Goal: Task Accomplishment & Management: Manage account settings

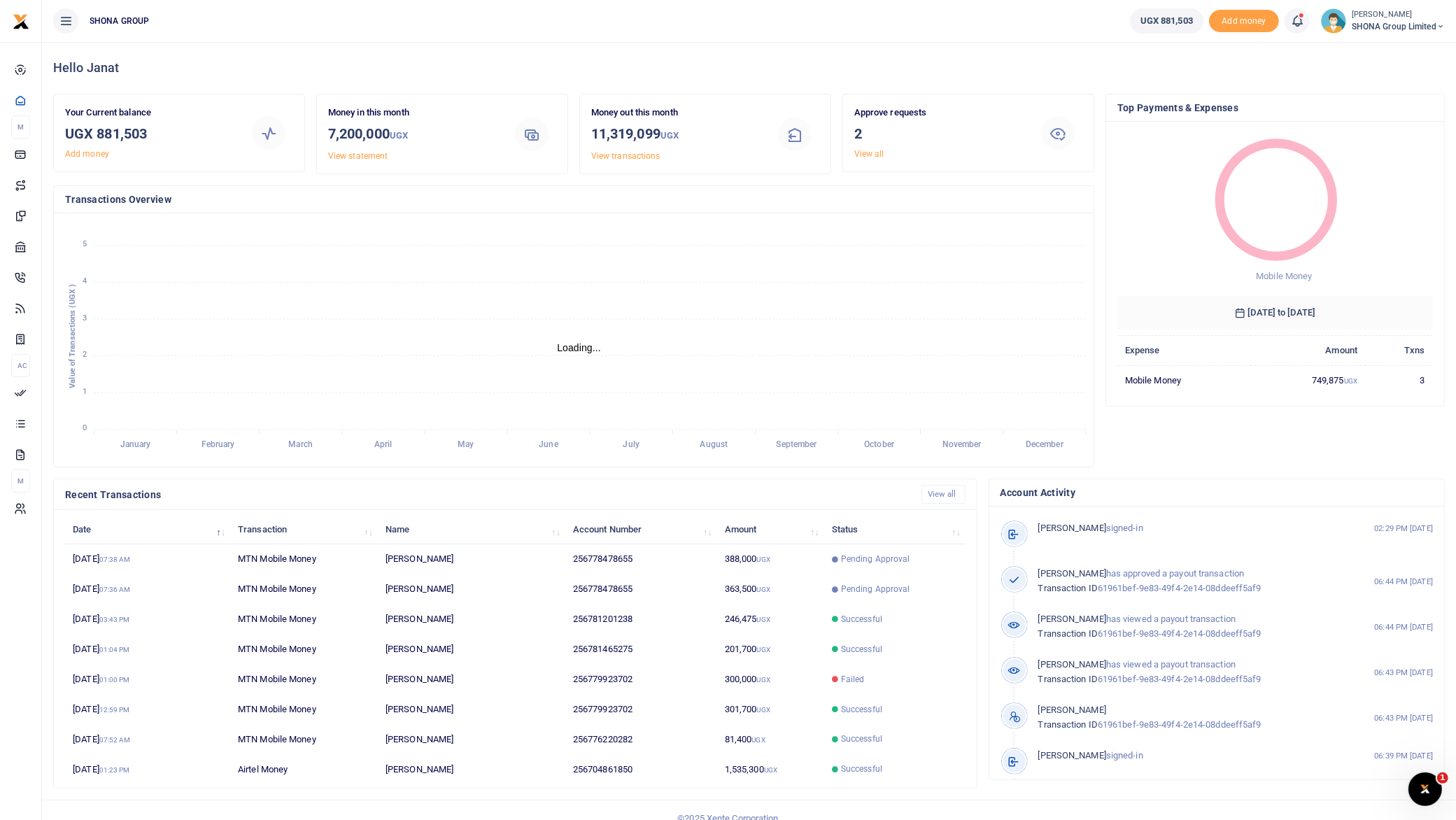
scroll to position [14, 14]
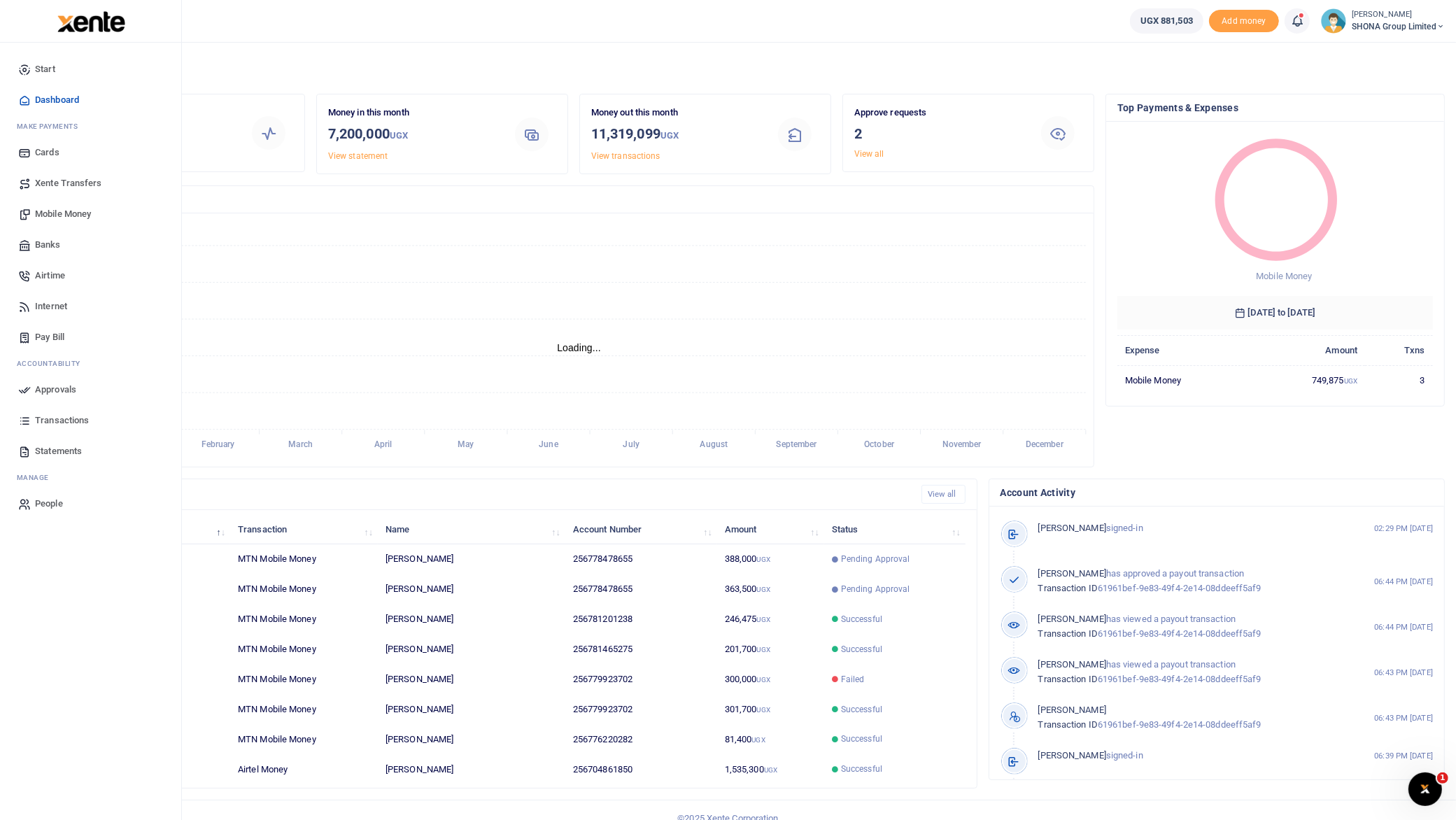
click at [61, 417] on span "Transactions" at bounding box center [62, 420] width 54 height 14
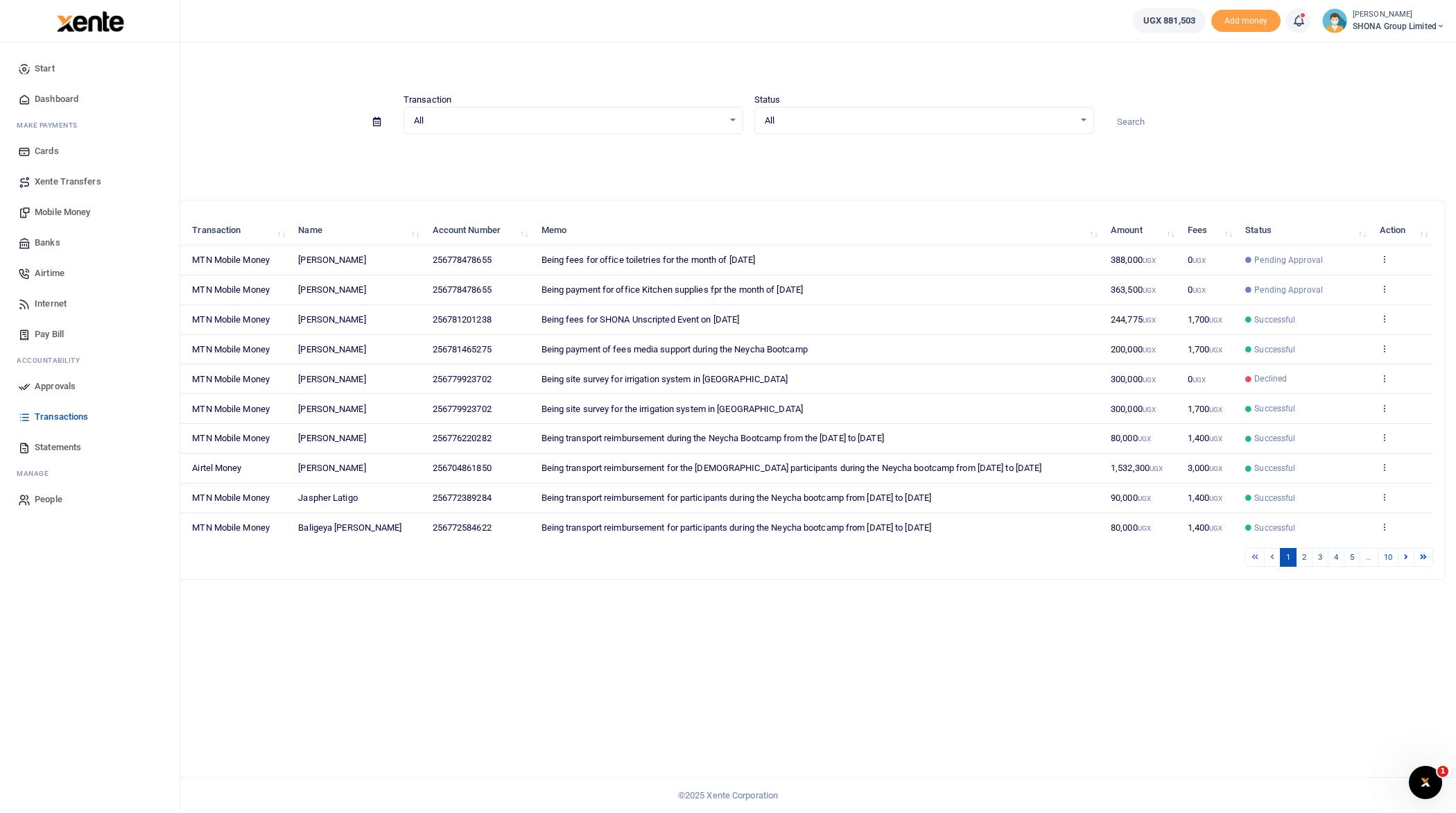
click at [51, 384] on span "Approvals" at bounding box center [54, 386] width 41 height 14
click at [51, 383] on span "Approvals" at bounding box center [54, 386] width 41 height 14
click at [55, 386] on span "Approvals" at bounding box center [54, 386] width 41 height 14
click at [48, 380] on span "Approvals" at bounding box center [54, 386] width 41 height 14
click at [51, 381] on span "Approvals" at bounding box center [54, 386] width 41 height 14
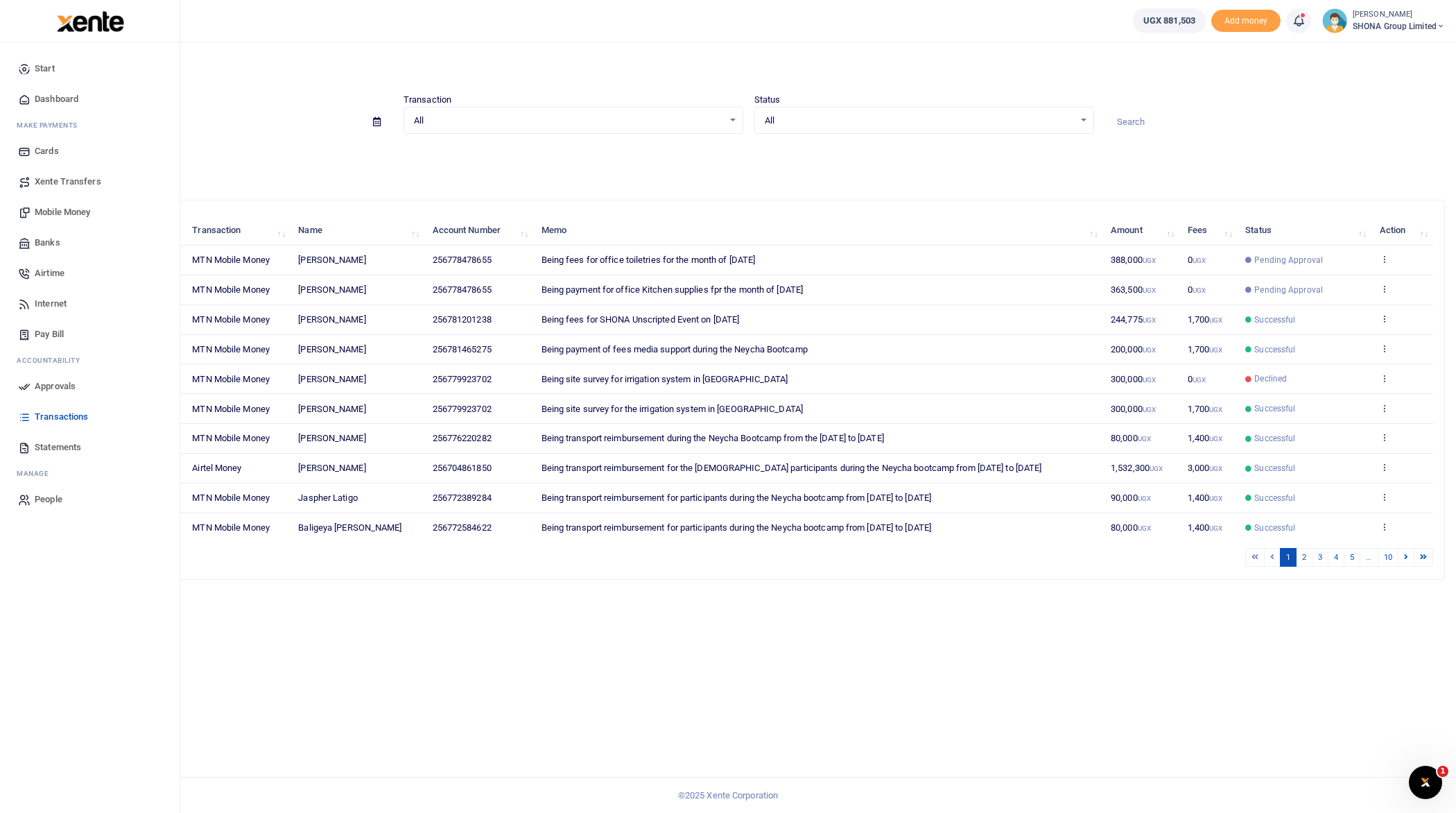
click at [60, 385] on span "Approvals" at bounding box center [54, 386] width 41 height 14
click at [41, 383] on span "Approvals" at bounding box center [54, 386] width 41 height 14
click at [54, 379] on span "Approvals" at bounding box center [54, 386] width 41 height 14
click at [41, 384] on span "Approvals" at bounding box center [54, 386] width 41 height 14
click at [56, 384] on span "Approvals" at bounding box center [54, 386] width 41 height 14
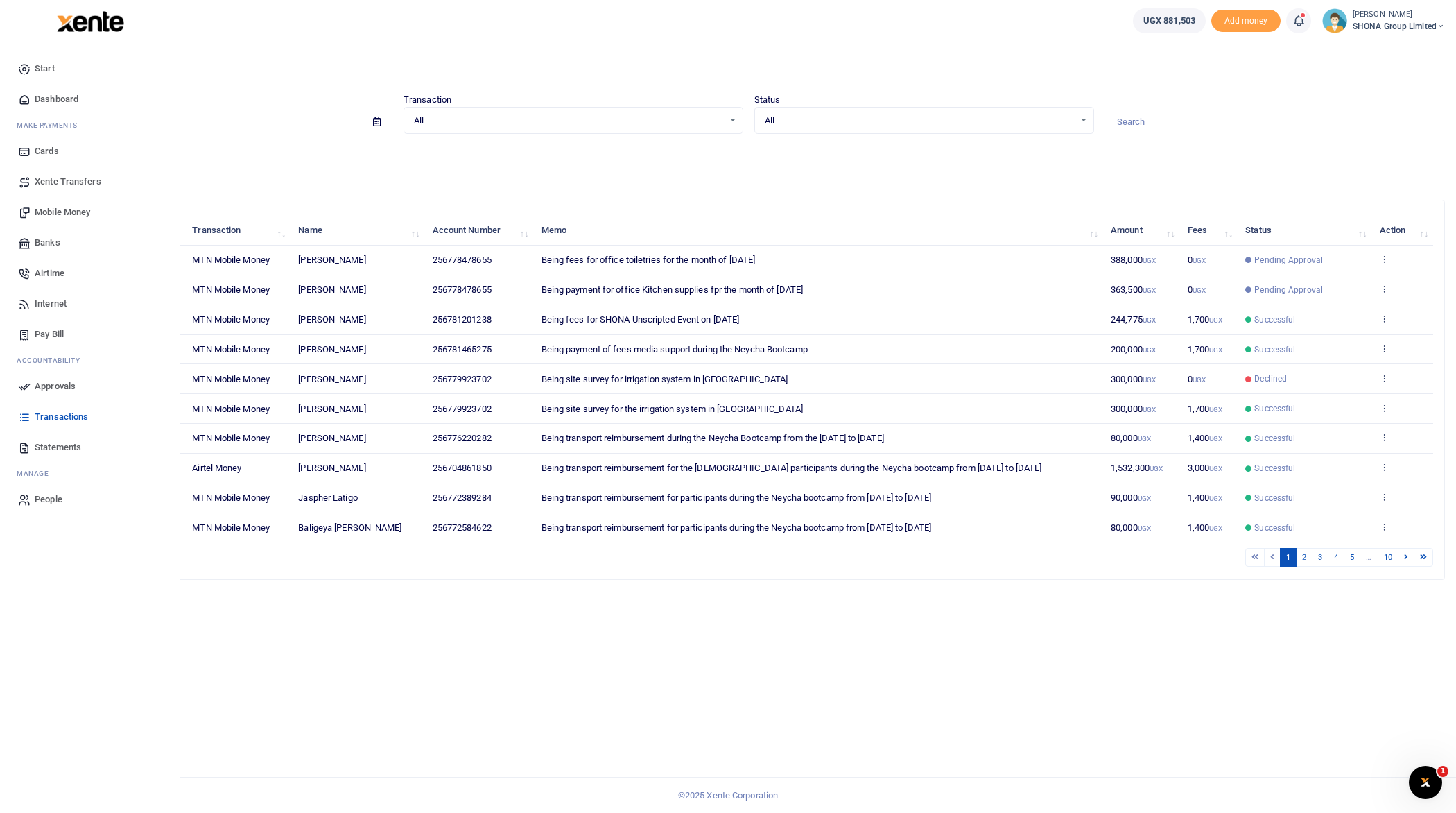
click at [60, 384] on span "Approvals" at bounding box center [54, 386] width 41 height 14
click at [37, 384] on span "Approvals" at bounding box center [54, 386] width 41 height 14
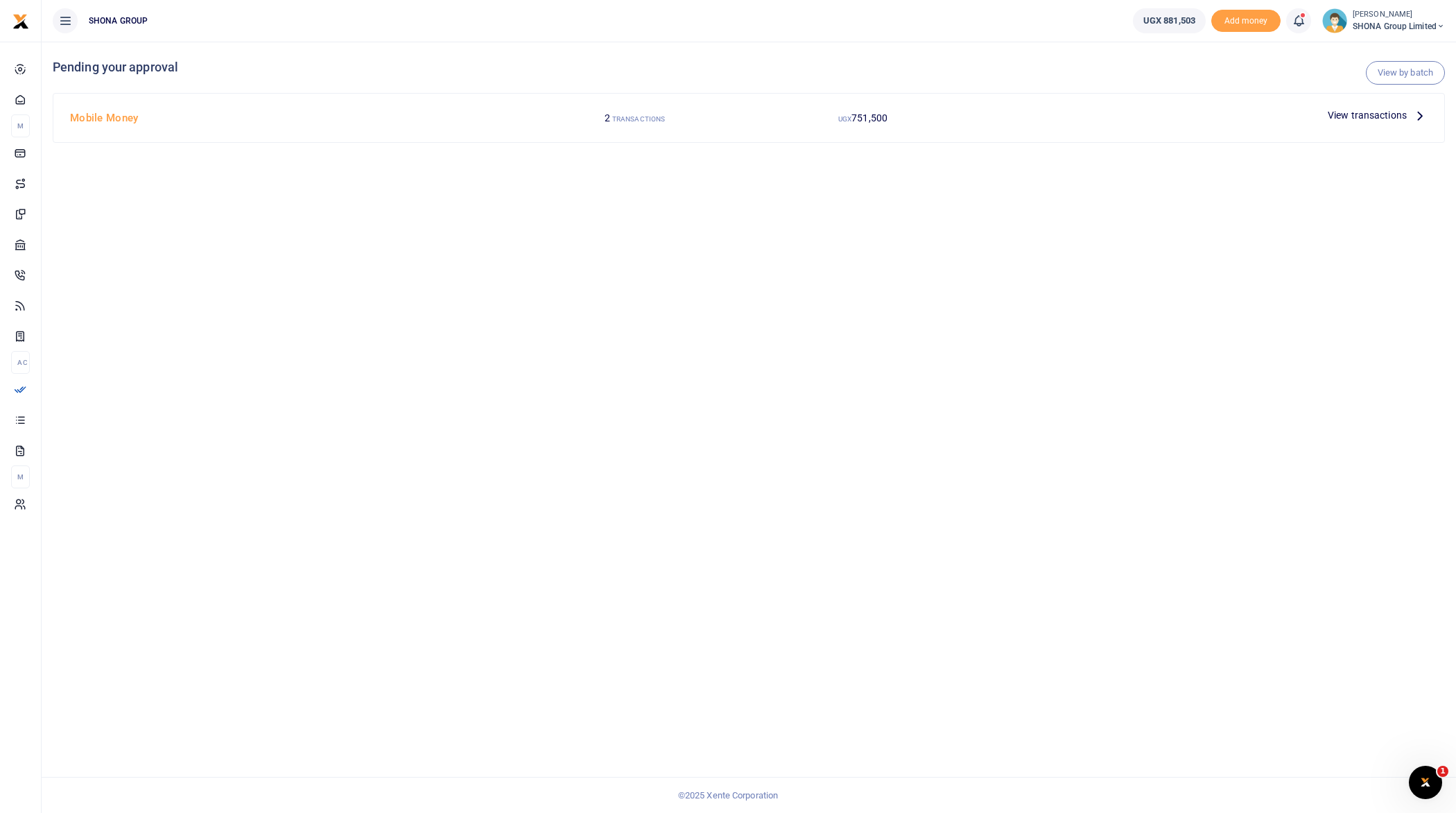
click at [1421, 116] on icon at bounding box center [1421, 115] width 16 height 16
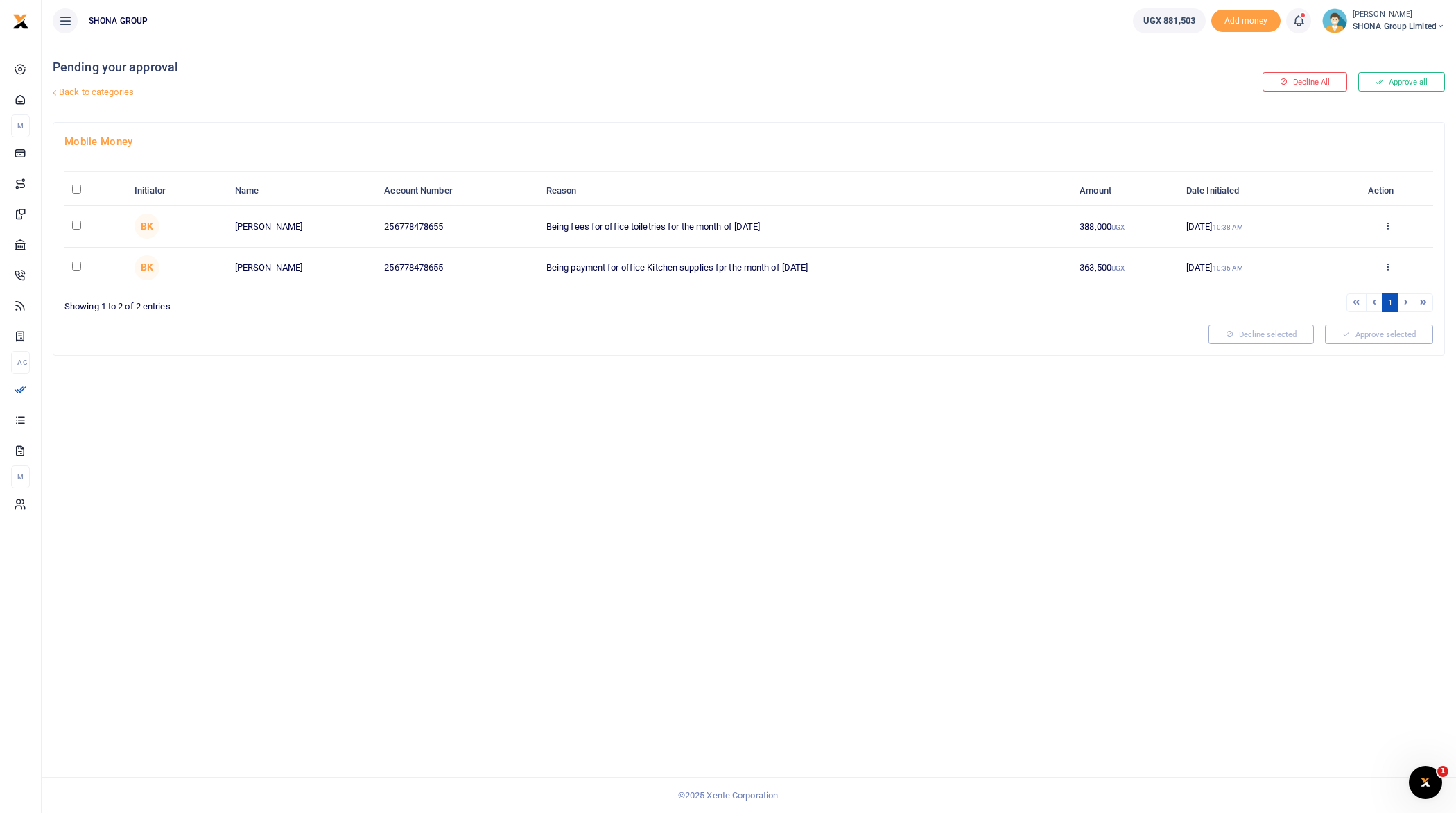
click at [75, 187] on input "\a \a : activate to sort column descending" at bounding box center [76, 188] width 9 height 9
checkbox input "true"
click at [1375, 332] on button "Approve selected (2)" at bounding box center [1374, 334] width 118 height 19
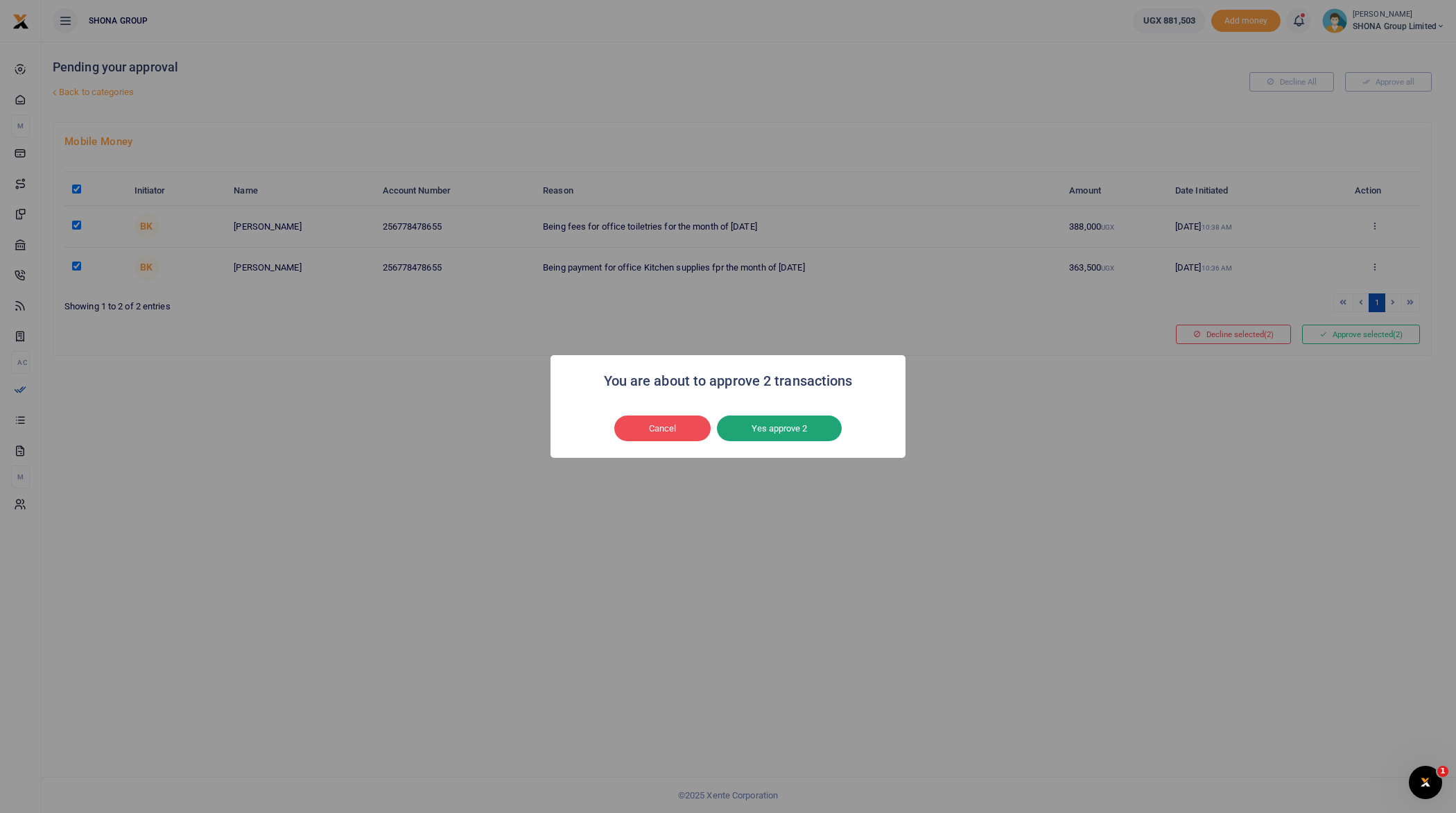
click at [820, 424] on button "Yes approve 2" at bounding box center [779, 429] width 124 height 26
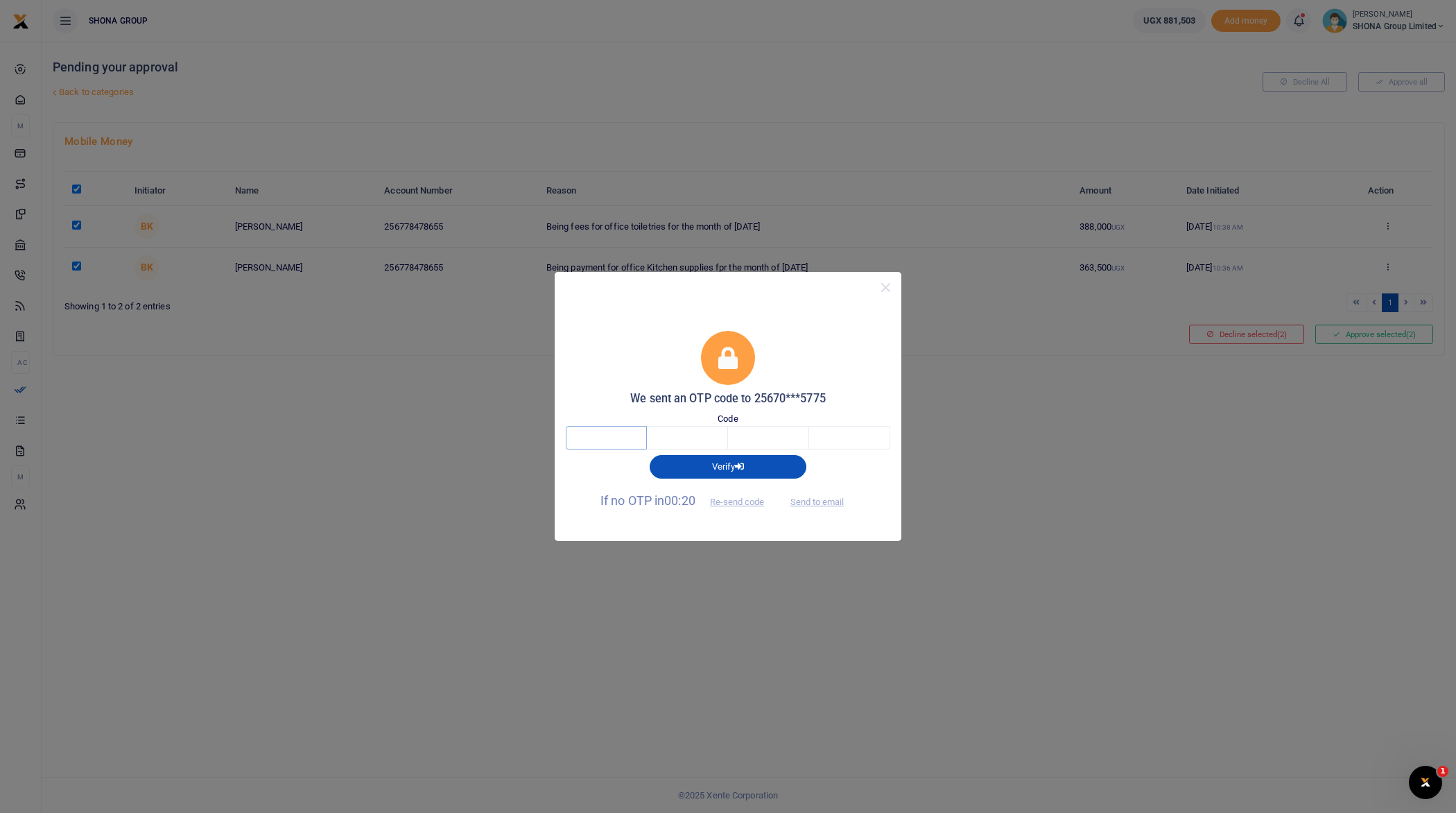
click at [630, 435] on input "text" at bounding box center [607, 437] width 81 height 23
type input "9"
type input "1"
type input "6"
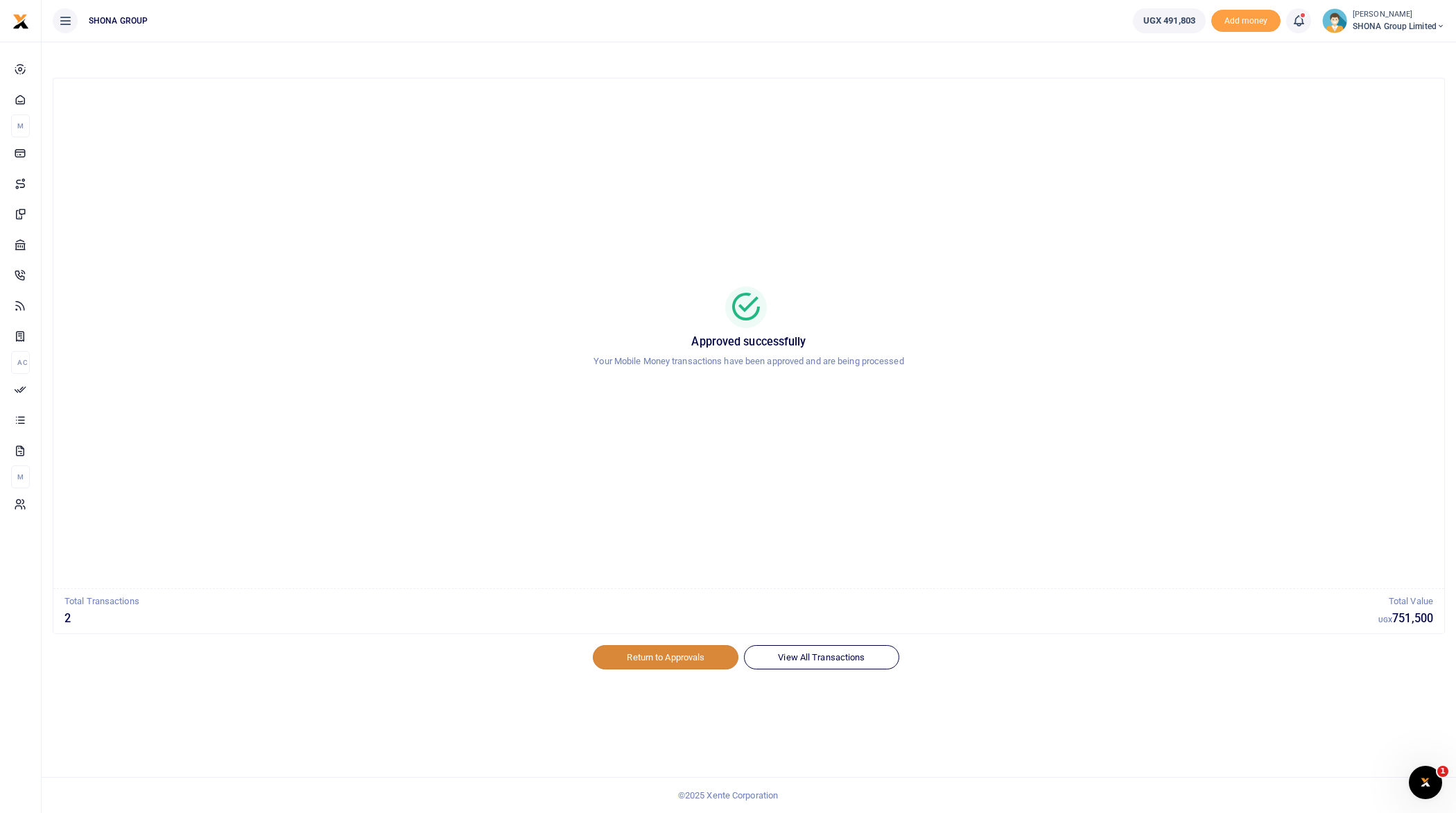
click at [680, 653] on link "Return to Approvals" at bounding box center [665, 656] width 146 height 23
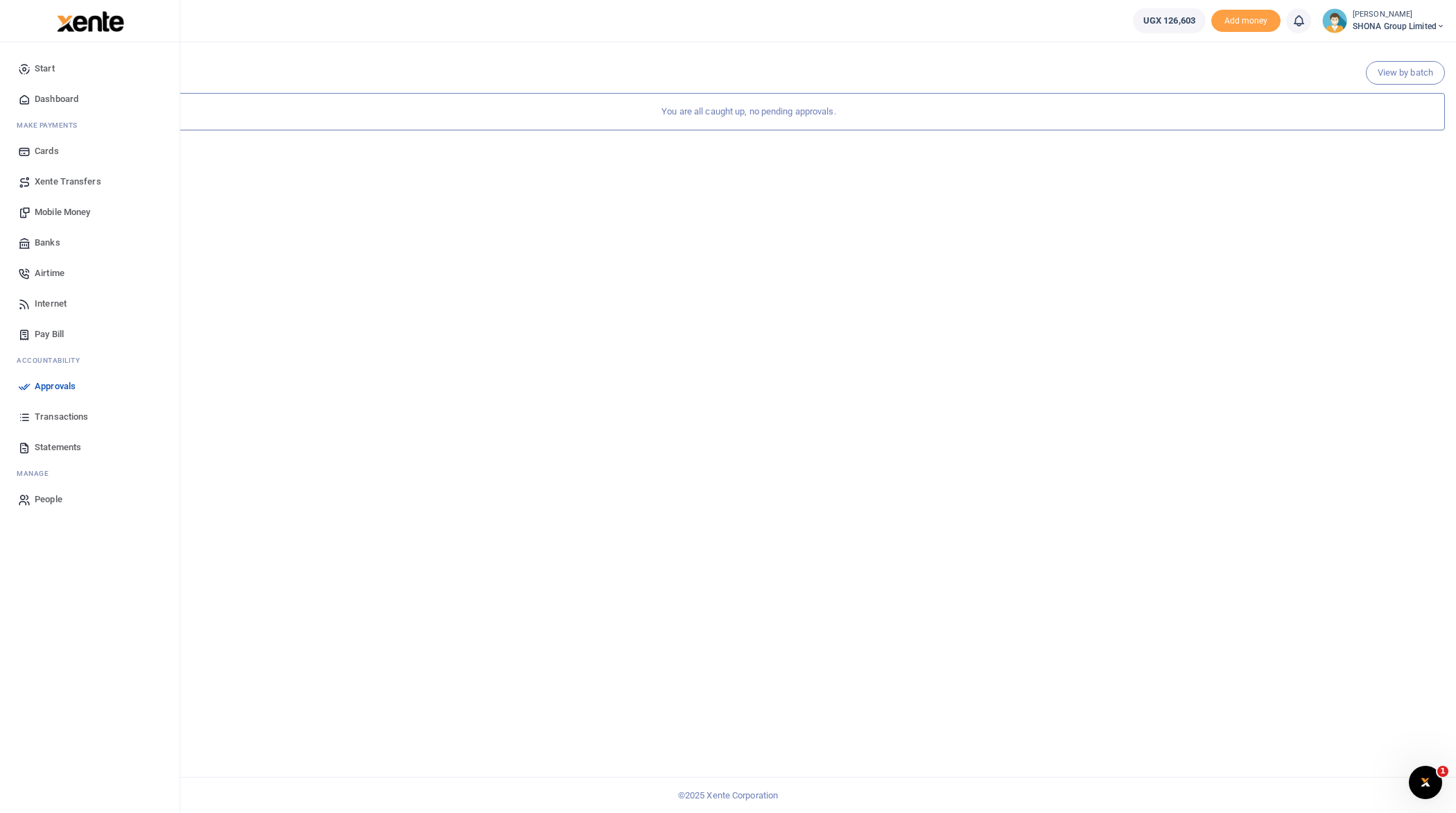
click at [67, 416] on span "Transactions" at bounding box center [61, 416] width 54 height 14
